Goal: Task Accomplishment & Management: Manage account settings

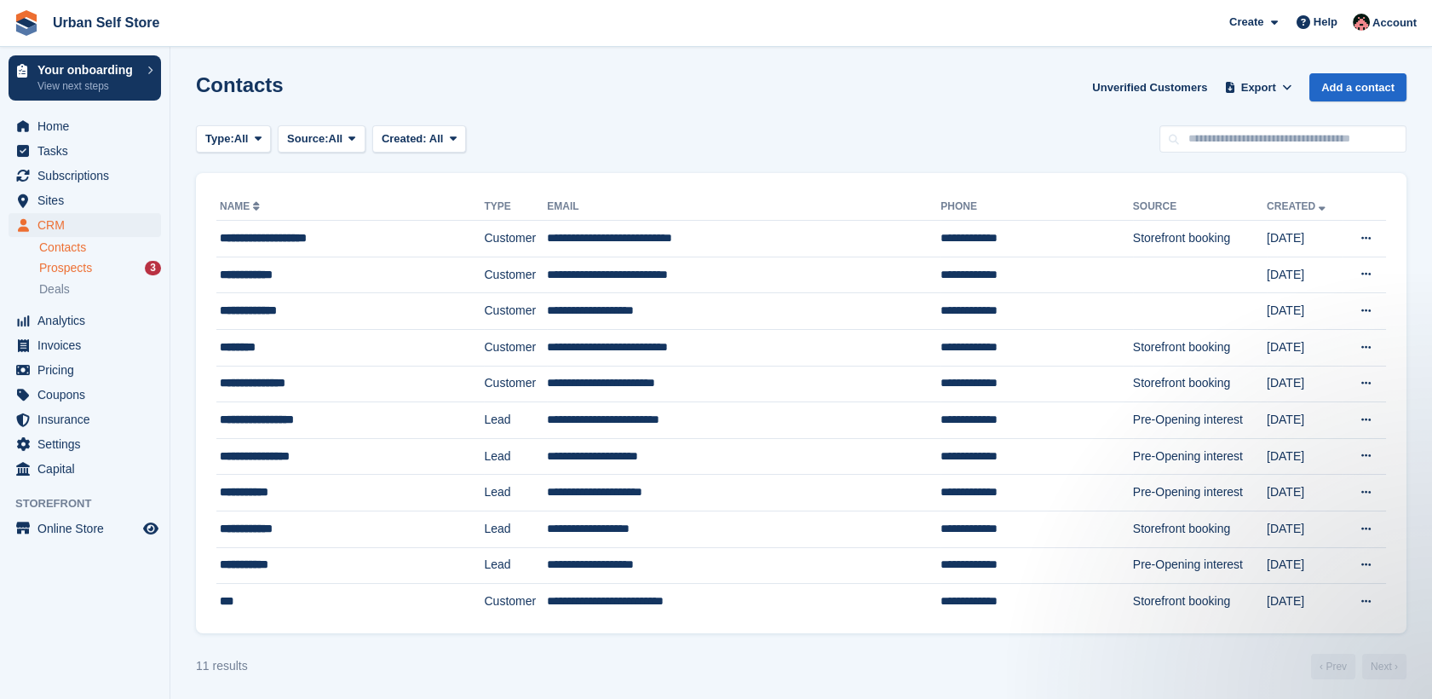
click at [82, 271] on span "Prospects" at bounding box center [65, 268] width 53 height 16
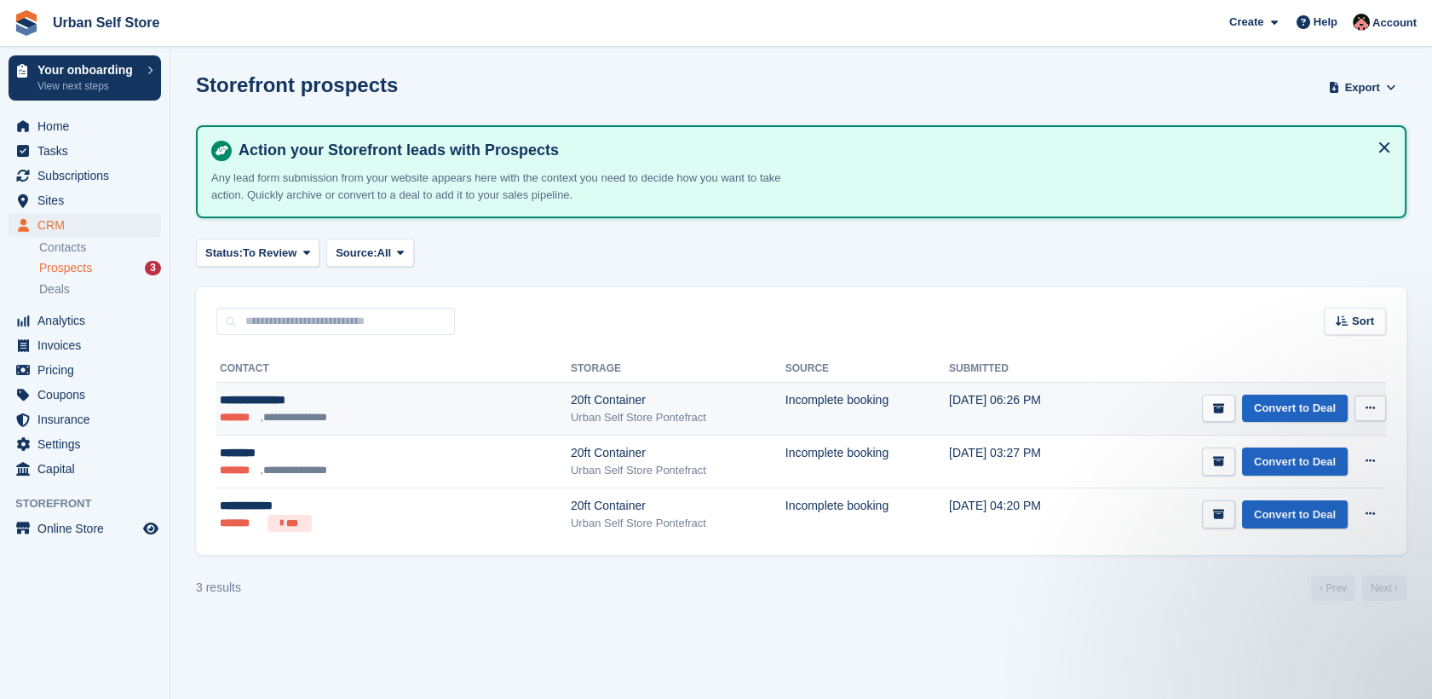
click at [1378, 411] on button at bounding box center [1371, 408] width 32 height 26
click at [1302, 492] on p "Delete prospect" at bounding box center [1304, 500] width 148 height 22
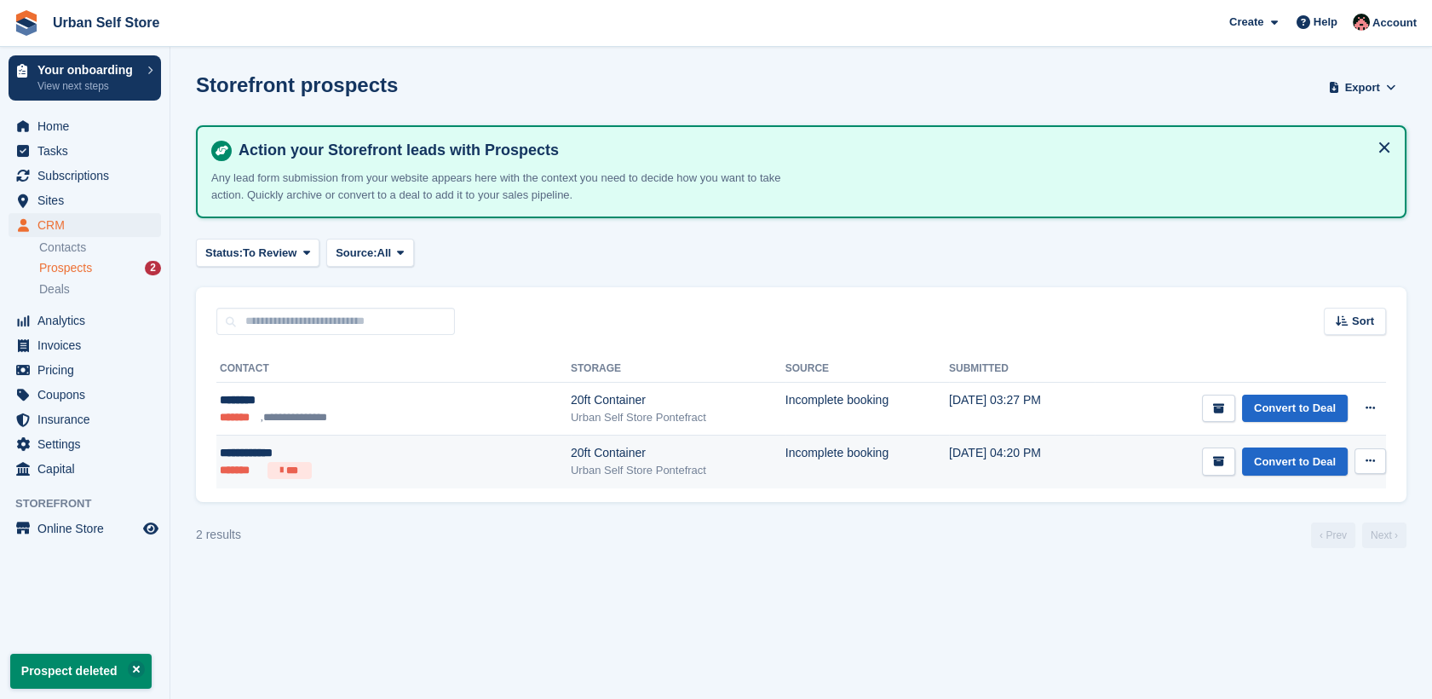
click at [280, 446] on div "**********" at bounding box center [330, 453] width 221 height 18
